Goal: Check status: Check status

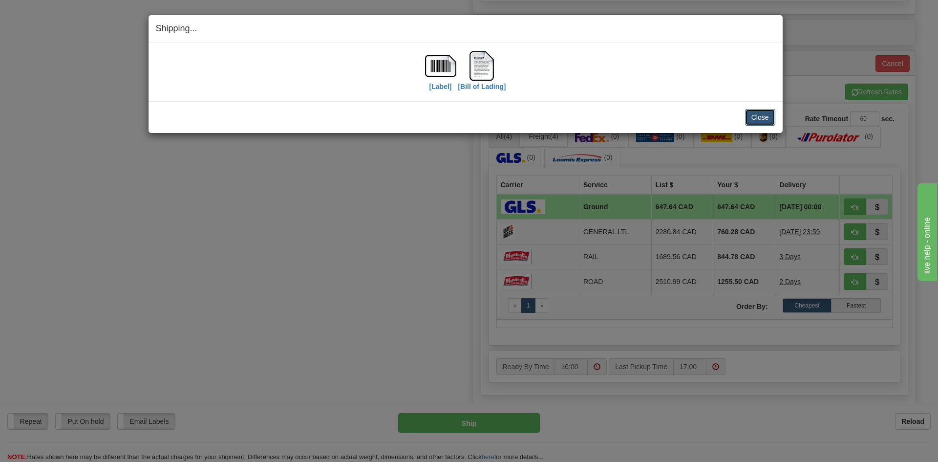
drag, startPoint x: 0, startPoint y: 0, endPoint x: 759, endPoint y: 108, distance: 766.5
click at [759, 109] on button "Close" at bounding box center [760, 117] width 30 height 17
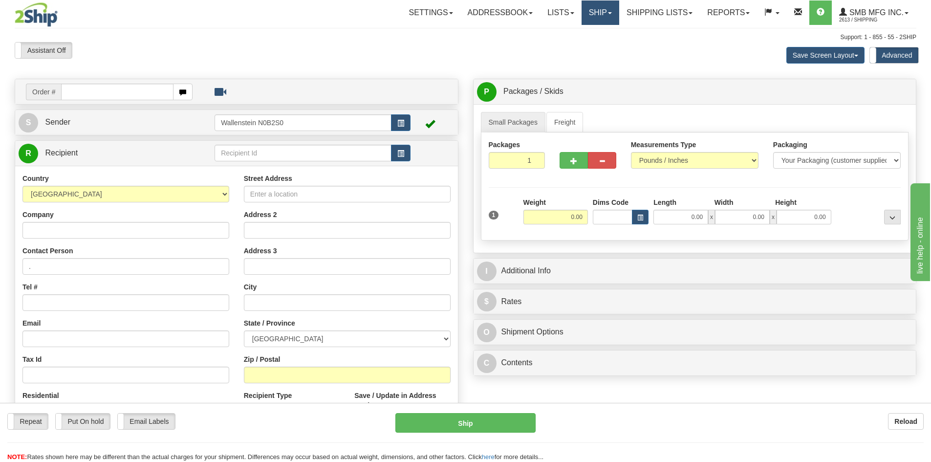
click at [588, 12] on link "Ship" at bounding box center [600, 12] width 38 height 24
click at [580, 46] on span "OnHold / Order Queue" at bounding box center [574, 47] width 69 height 8
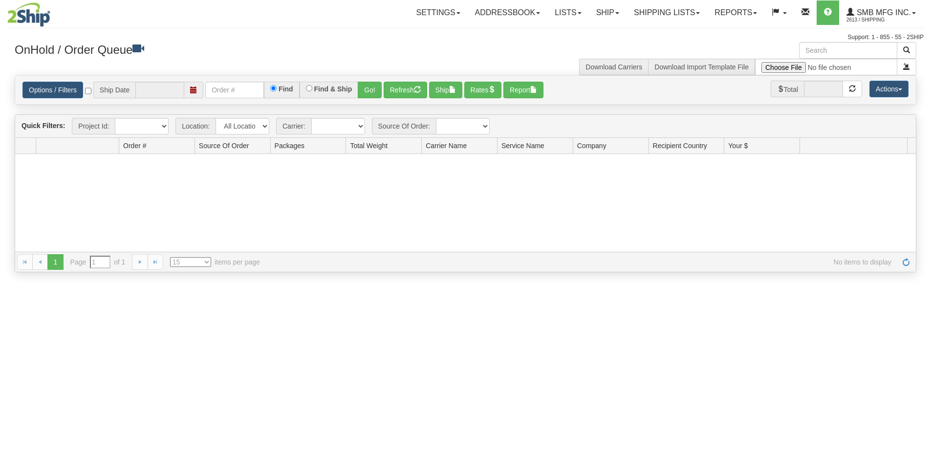
type input "[DATE]"
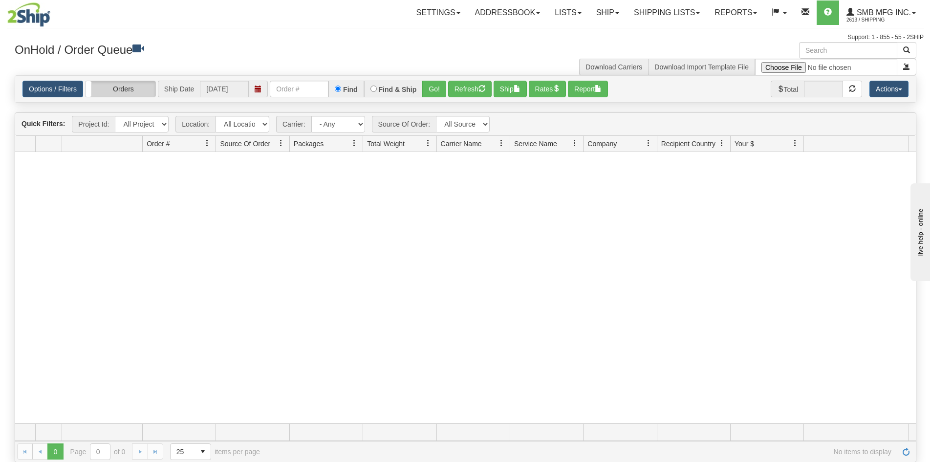
click at [108, 92] on label "Orders" at bounding box center [121, 89] width 70 height 16
click at [124, 91] on label "Group Shipments" at bounding box center [121, 89] width 70 height 16
click at [643, 17] on link "Shipping lists" at bounding box center [666, 12] width 81 height 24
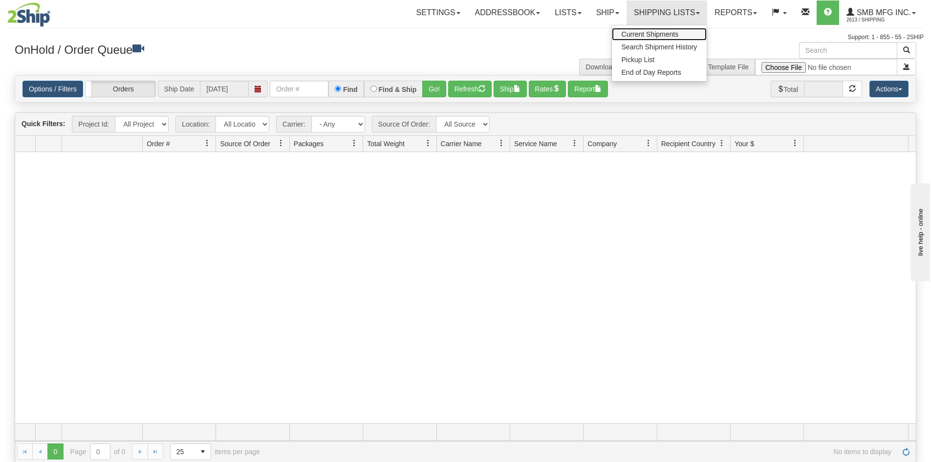
click at [644, 36] on span "Current Shipments" at bounding box center [650, 34] width 57 height 8
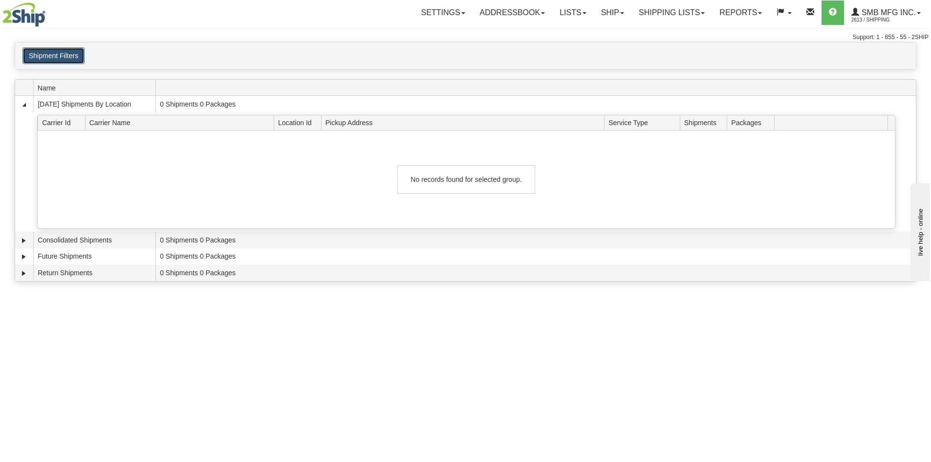
click at [73, 60] on button "Shipment Filters" at bounding box center [53, 55] width 62 height 17
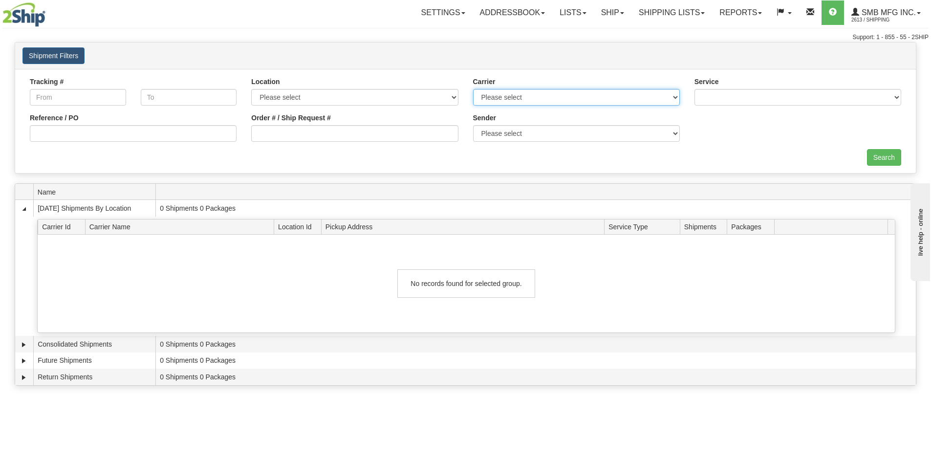
click at [525, 99] on select "Please select Apex Apex Motor Express Canada Post Day & [PERSON_NAME] DHL FedEx…" at bounding box center [576, 97] width 207 height 17
select select "5013"
click at [473, 89] on select "Please select Apex Apex Motor Express Canada Post Day & [PERSON_NAME] DHL FedEx…" at bounding box center [576, 97] width 207 height 17
click at [877, 157] on input "Search" at bounding box center [884, 157] width 34 height 17
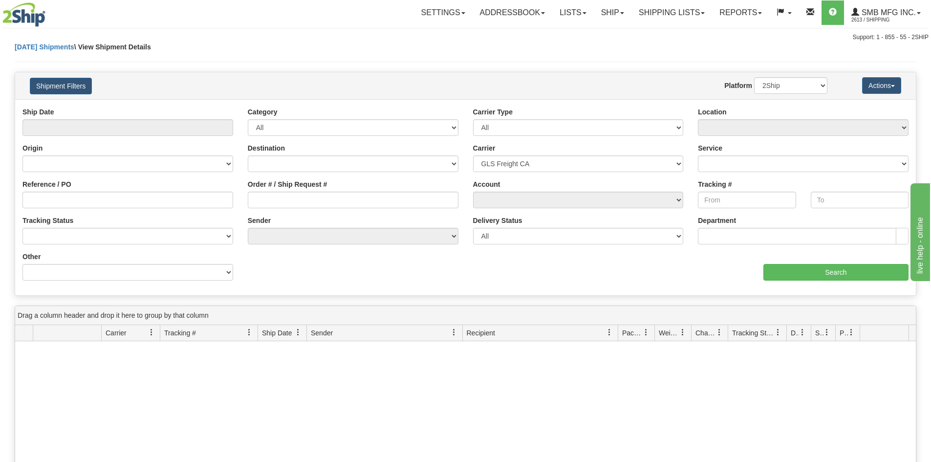
select select "5013"
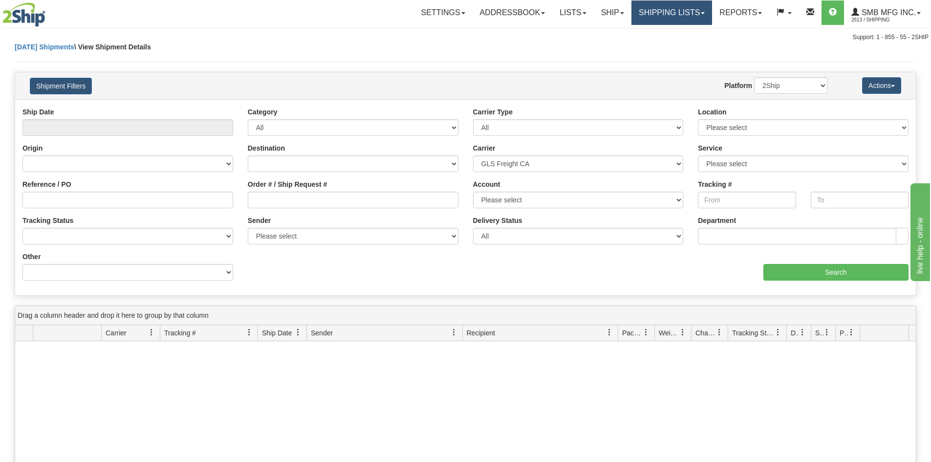
click at [665, 17] on link "Shipping lists" at bounding box center [671, 12] width 81 height 24
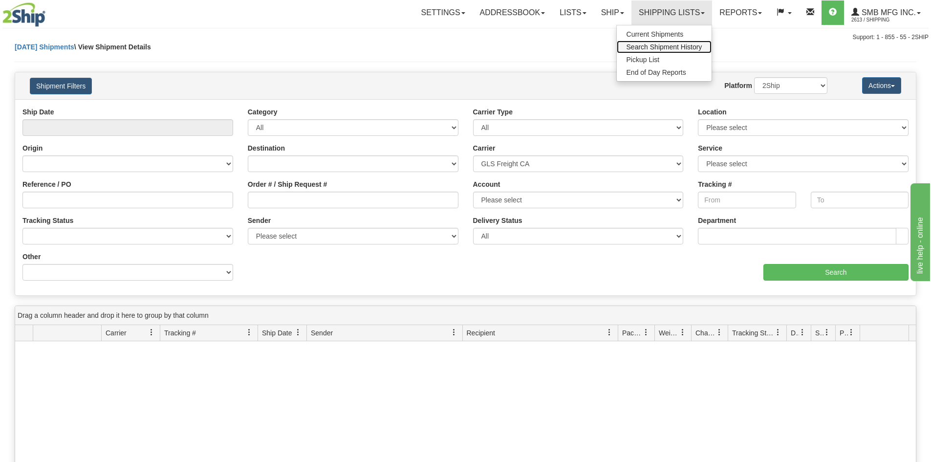
click at [662, 47] on span "Search Shipment History" at bounding box center [664, 47] width 76 height 8
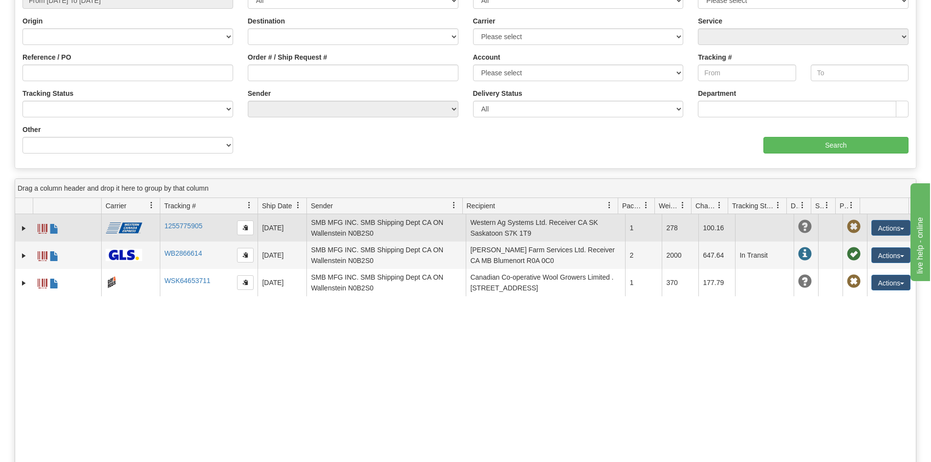
scroll to position [98, 0]
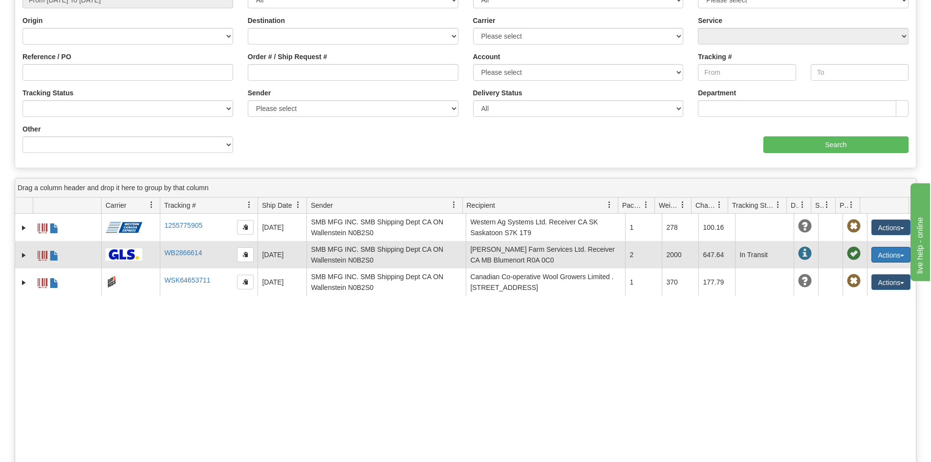
click at [883, 253] on button "Actions" at bounding box center [890, 255] width 39 height 16
click at [849, 253] on span at bounding box center [854, 254] width 14 height 14
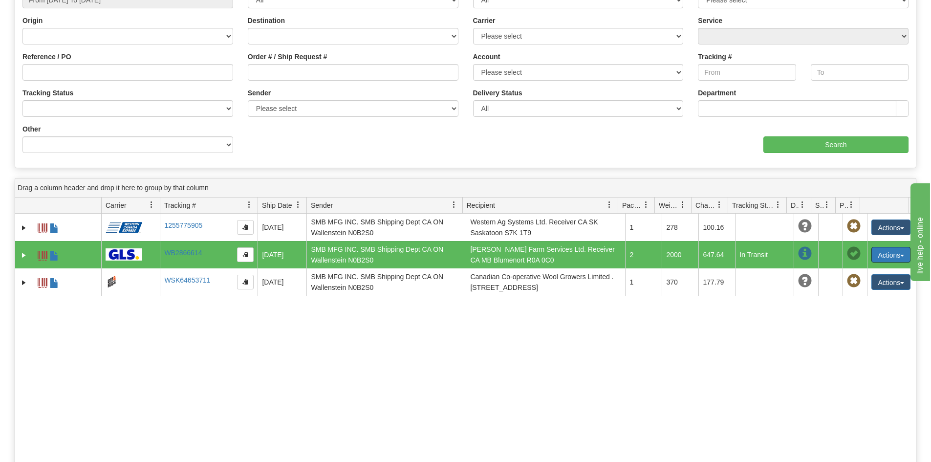
click at [852, 204] on span at bounding box center [851, 205] width 8 height 8
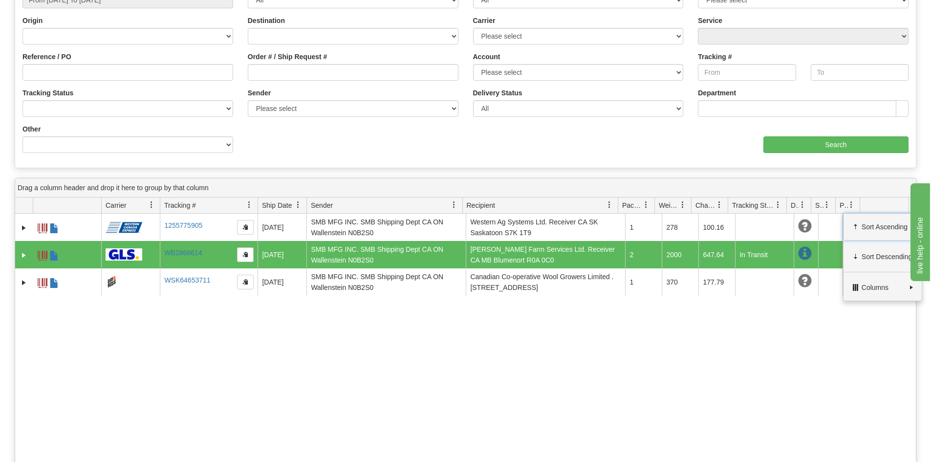
click at [852, 204] on span at bounding box center [851, 205] width 8 height 8
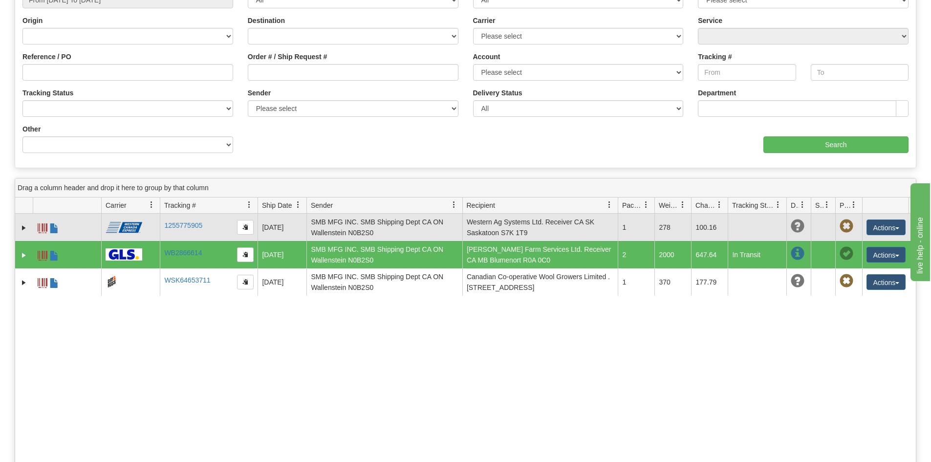
drag, startPoint x: 860, startPoint y: 205, endPoint x: 865, endPoint y: 216, distance: 12.3
click at [865, 216] on div "Drag a column header and drop it here to group by that column Id Client Id Carr…" at bounding box center [465, 365] width 901 height 374
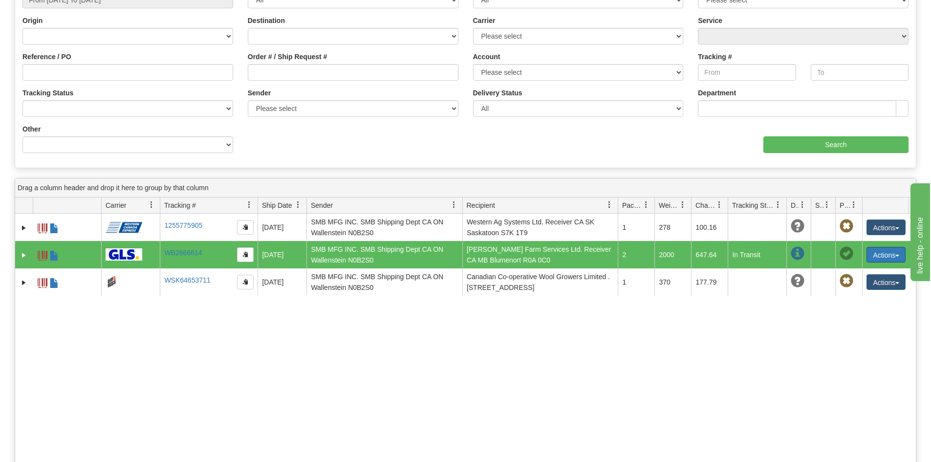
click at [900, 254] on button "Actions" at bounding box center [885, 255] width 39 height 16
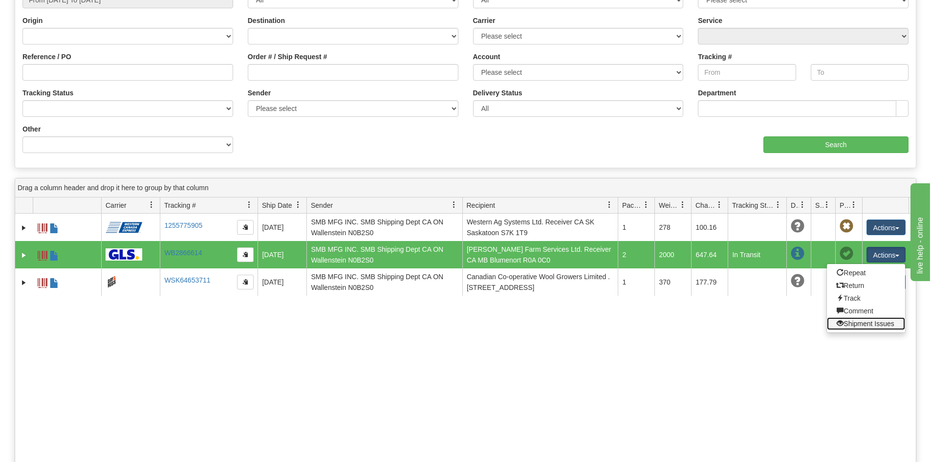
click at [867, 321] on link "Shipment Issues" at bounding box center [866, 323] width 78 height 13
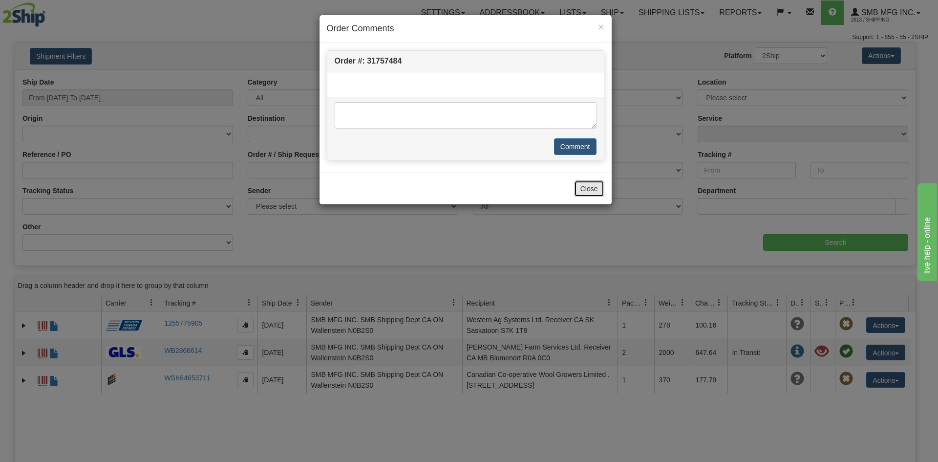
click at [588, 194] on button "Close" at bounding box center [589, 188] width 30 height 17
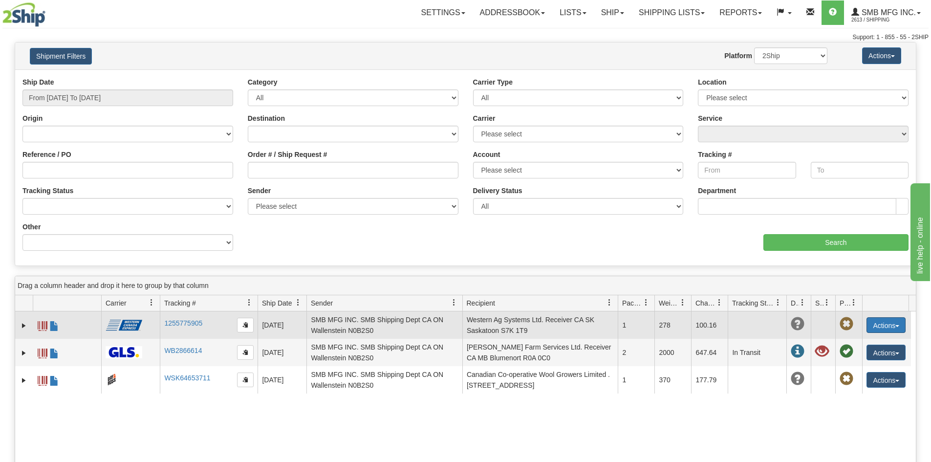
click at [881, 321] on button "Actions" at bounding box center [885, 325] width 39 height 16
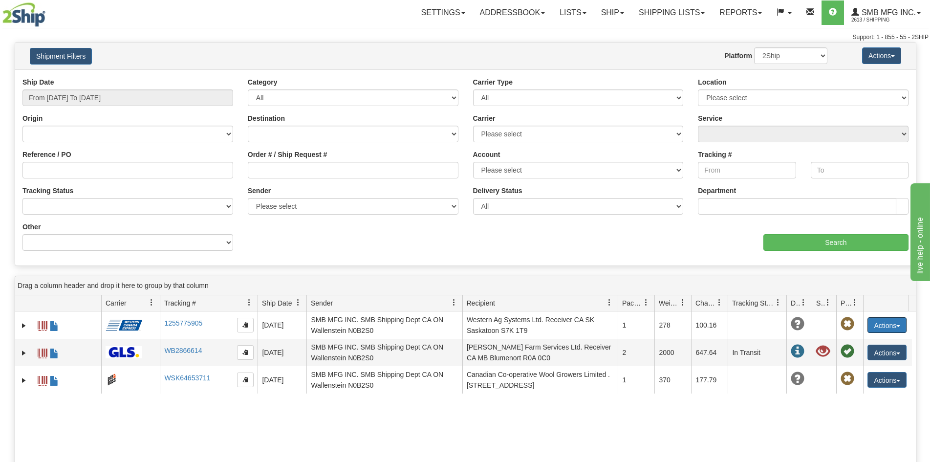
click at [811, 308] on div at bounding box center [811, 303] width 4 height 16
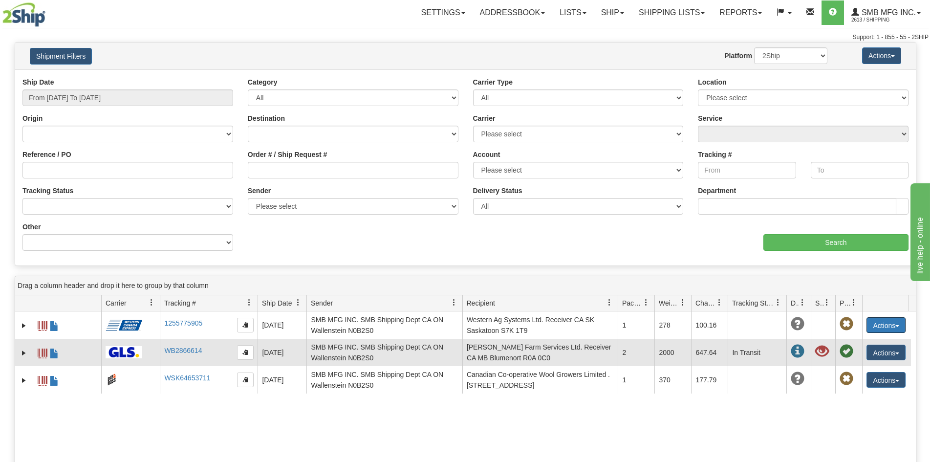
click at [796, 349] on span at bounding box center [798, 351] width 14 height 14
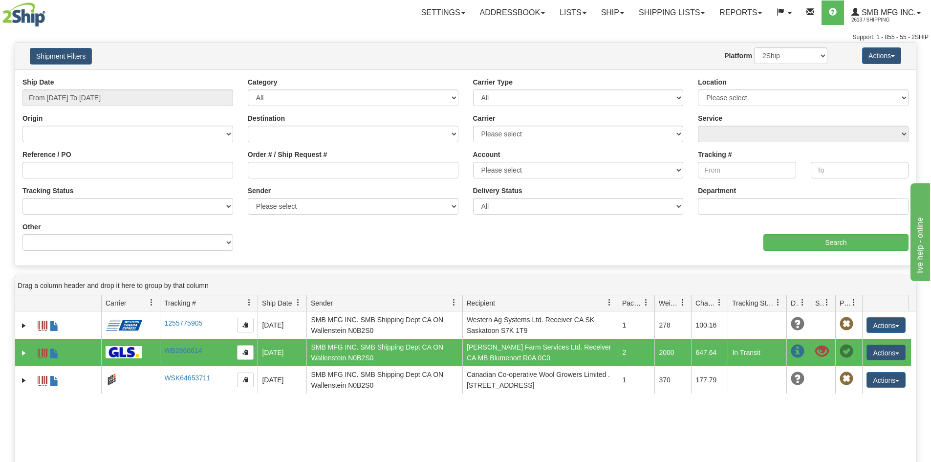
drag, startPoint x: 796, startPoint y: 349, endPoint x: 747, endPoint y: 412, distance: 79.7
click at [747, 412] on div "31754980 2613 1255775905 1255775905 10/09/2025 10/09/2025 01:48:55 PM SMB MFG I…" at bounding box center [465, 460] width 901 height 299
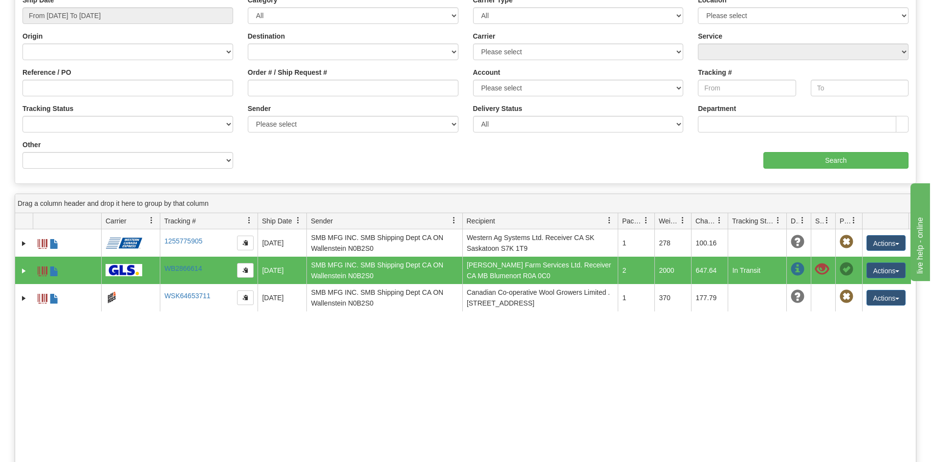
scroll to position [98, 0]
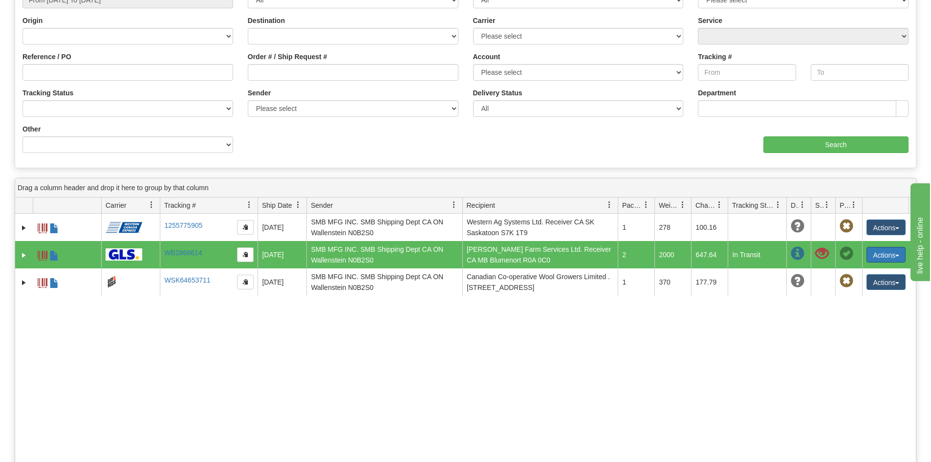
click at [885, 257] on button "Actions" at bounding box center [885, 255] width 39 height 16
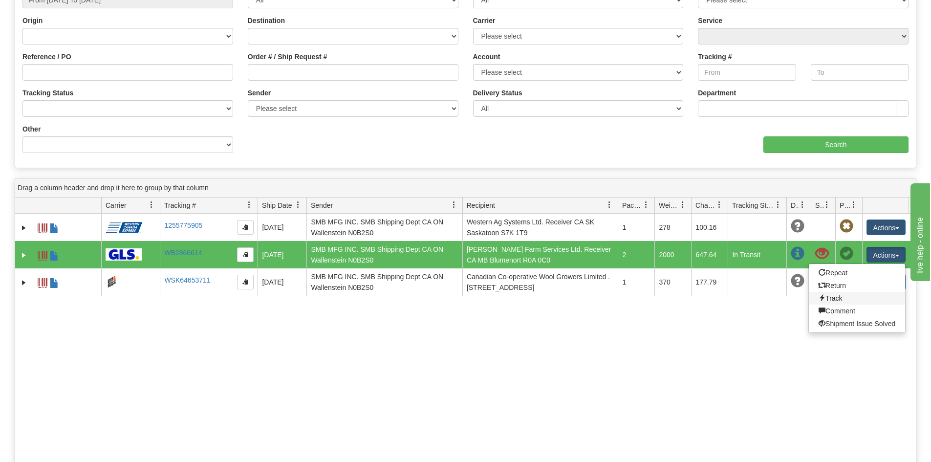
click at [861, 299] on link "Track" at bounding box center [857, 298] width 96 height 13
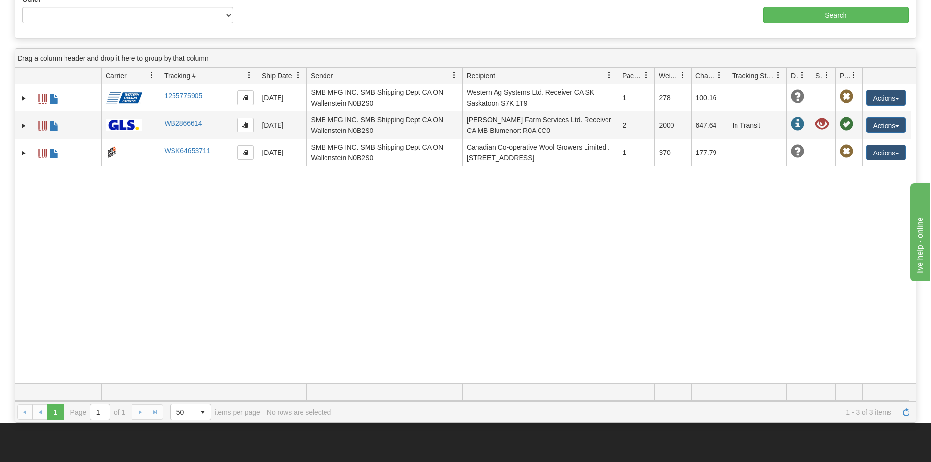
scroll to position [195, 0]
